Goal: Task Accomplishment & Management: Manage account settings

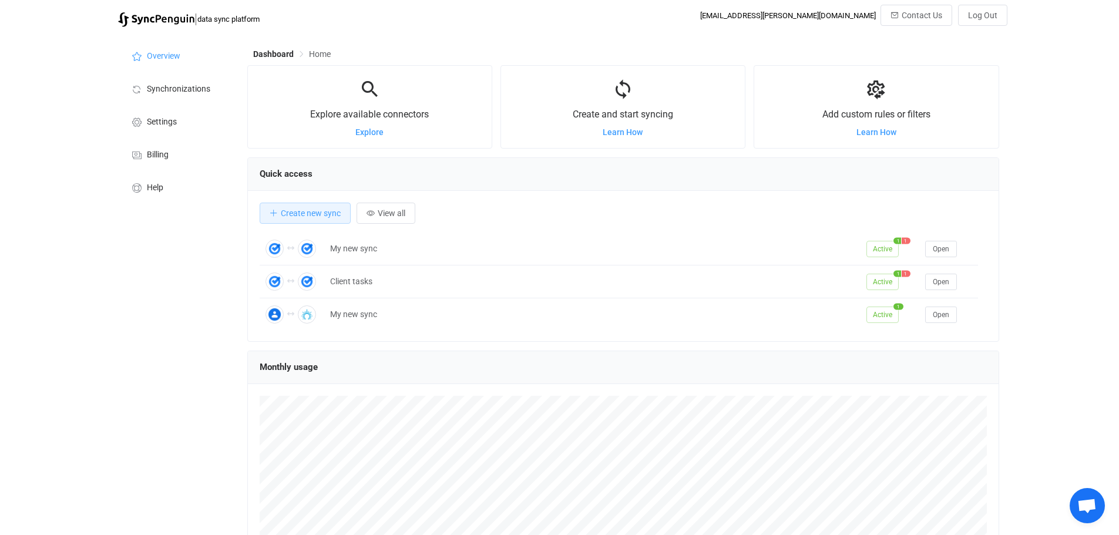
scroll to position [228, 752]
click at [174, 115] on li "Settings" at bounding box center [176, 121] width 117 height 33
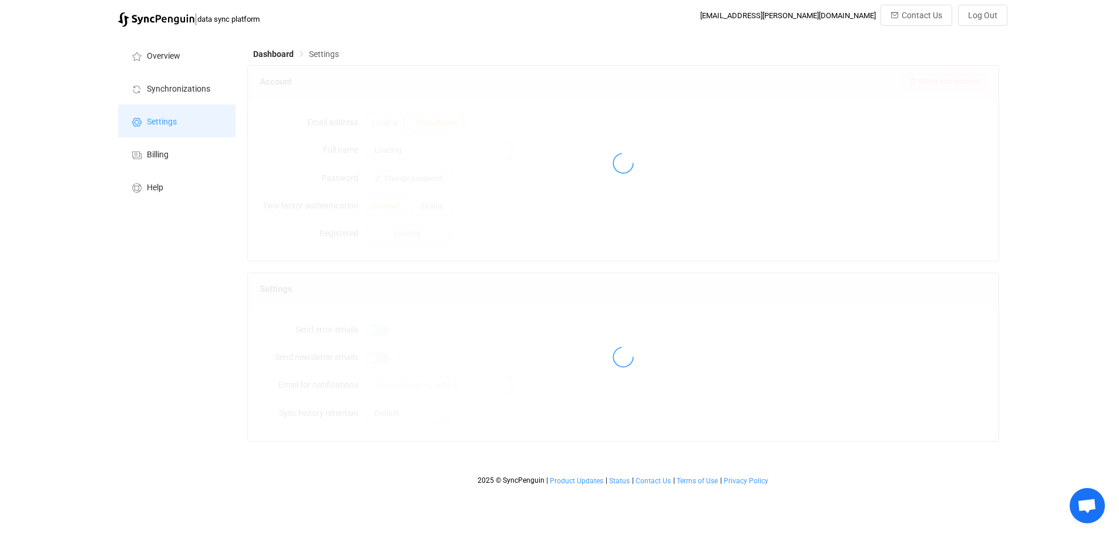
type input "[PERSON_NAME]"
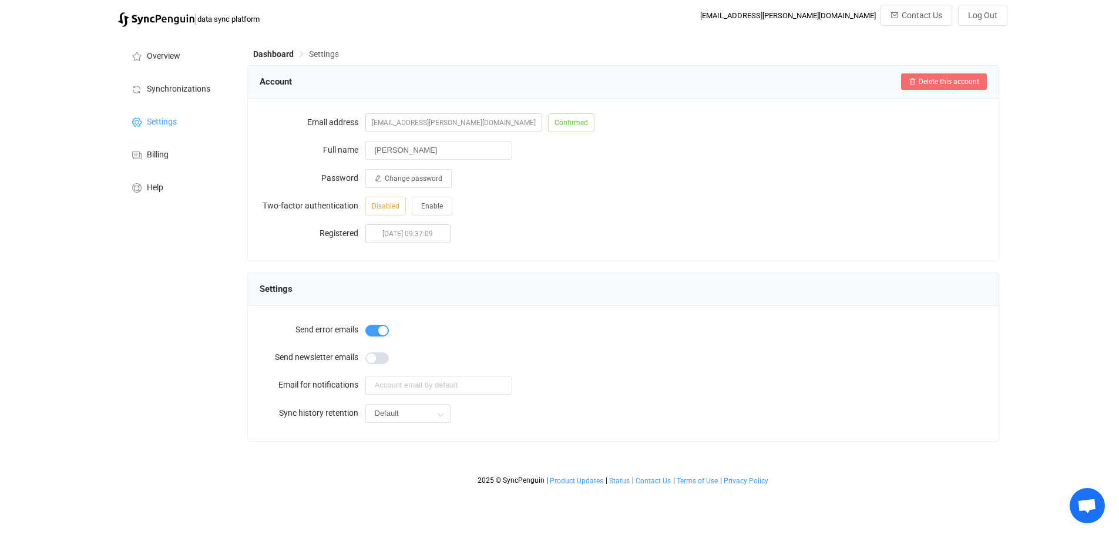
click at [940, 79] on span "Delete this account" at bounding box center [948, 82] width 60 height 8
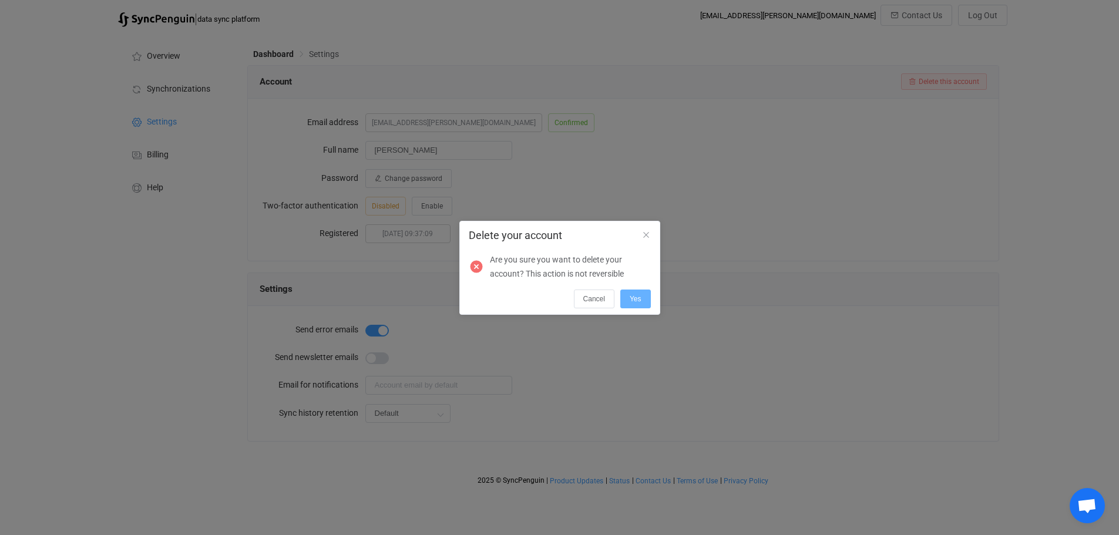
click at [631, 298] on span "Yes" at bounding box center [636, 299] width 12 height 8
